Goal: Navigation & Orientation: Go to known website

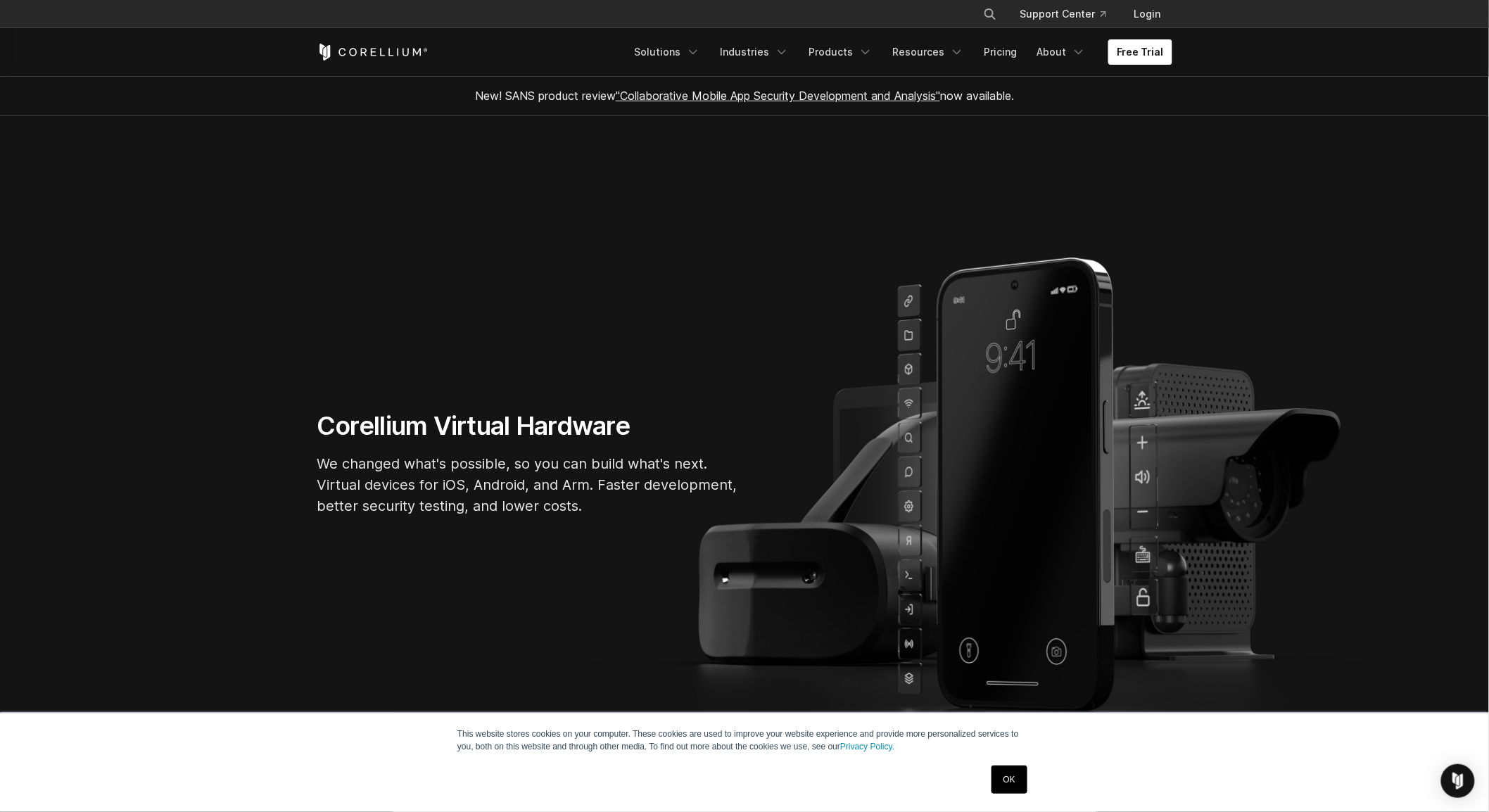
click at [359, 57] on icon "Corellium Home" at bounding box center [373, 52] width 112 height 17
click at [1013, 791] on link "OK" at bounding box center [1010, 780] width 36 height 28
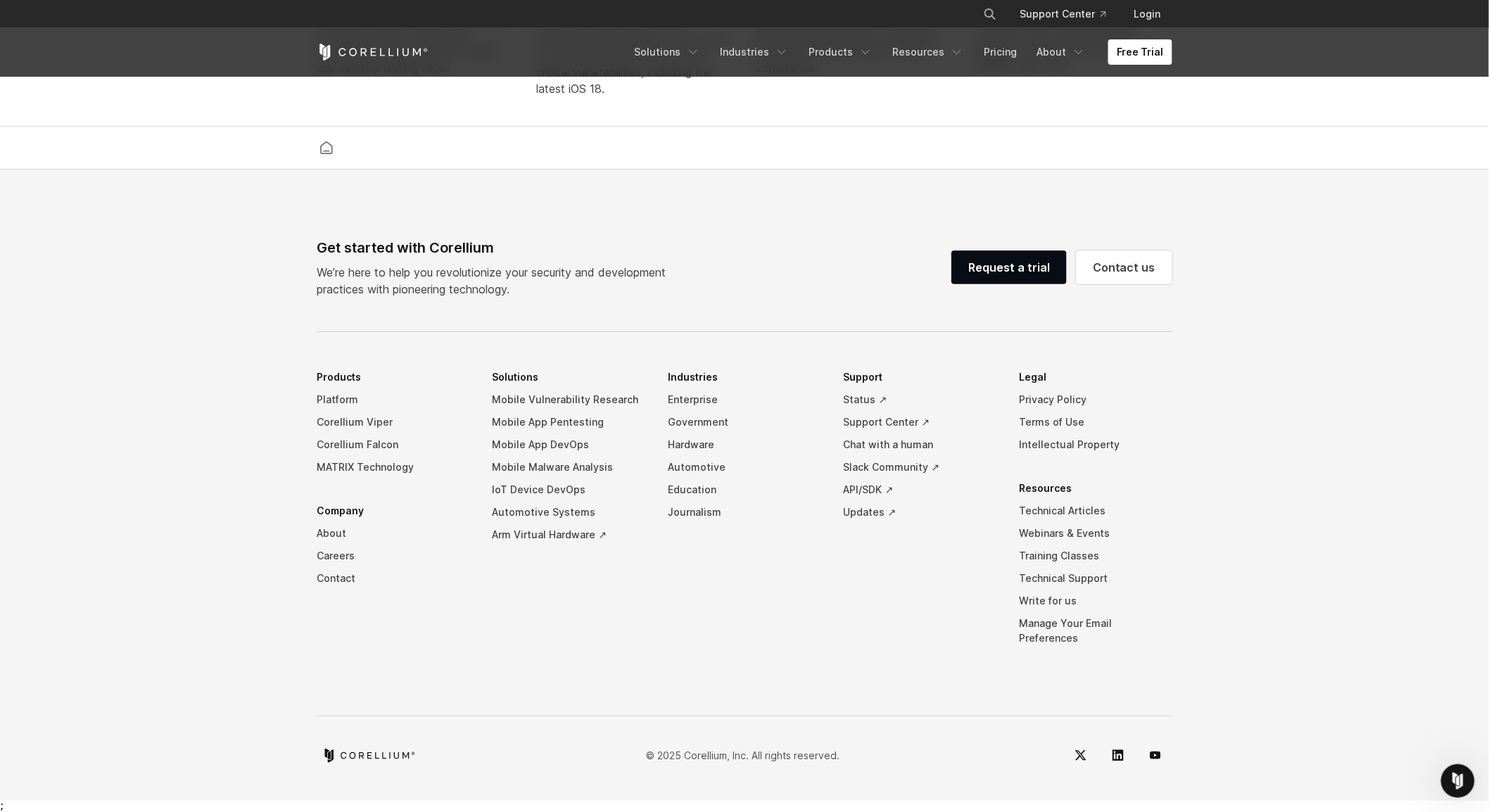
scroll to position [3284, 0]
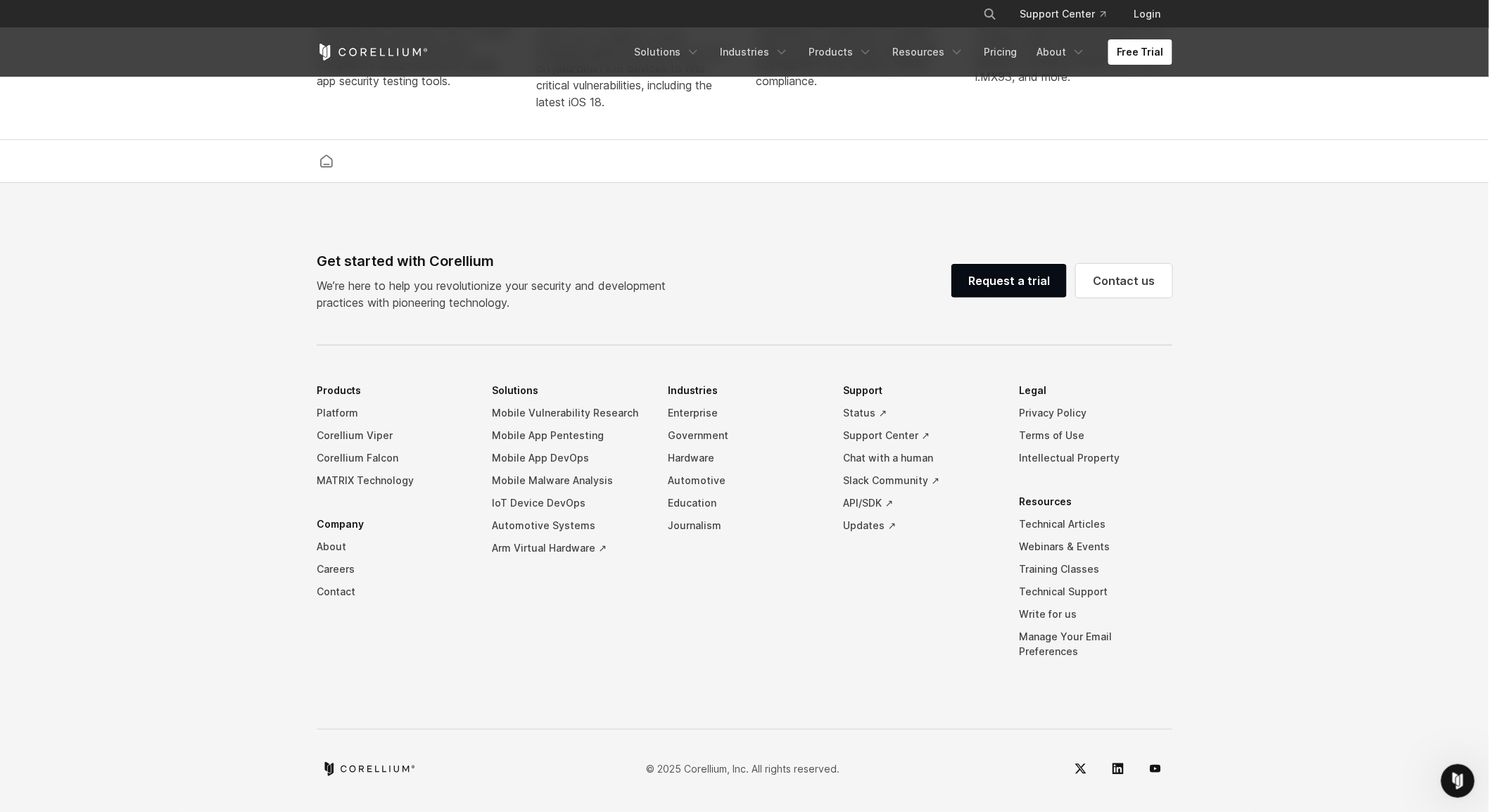
drag, startPoint x: 328, startPoint y: 751, endPoint x: 562, endPoint y: 692, distance: 241.3
click at [562, 692] on div "Get started with Corellium We’re here to help you revolutionize your security a…" at bounding box center [744, 519] width 884 height 536
